Goal: Check status: Check status

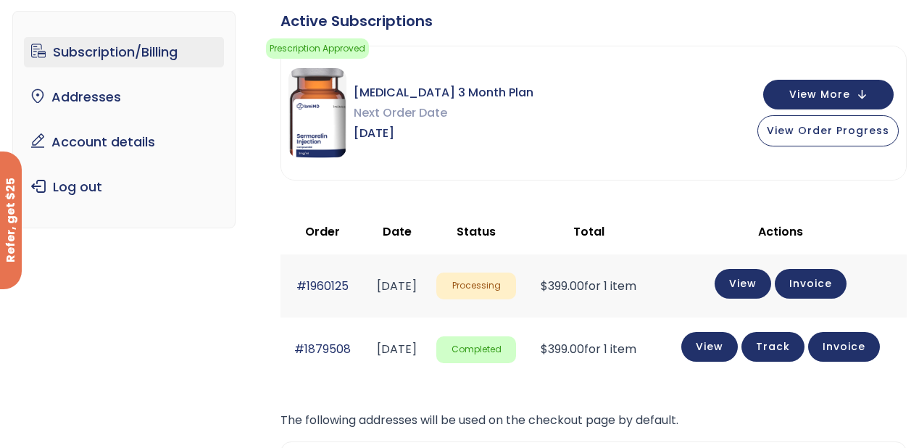
scroll to position [116, 0]
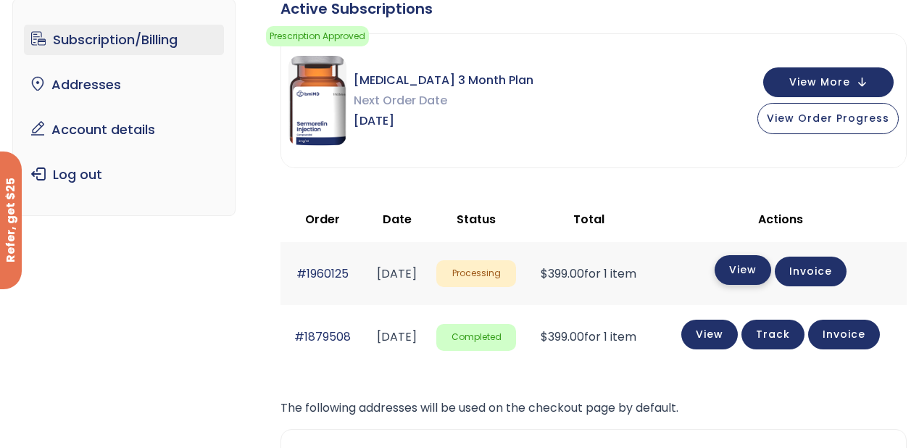
click at [763, 265] on link "View" at bounding box center [743, 270] width 57 height 30
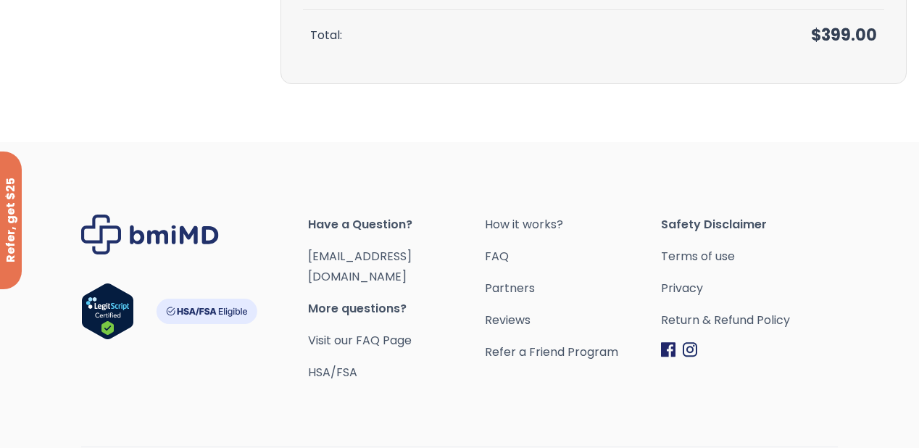
scroll to position [359, 0]
